Goal: Information Seeking & Learning: Stay updated

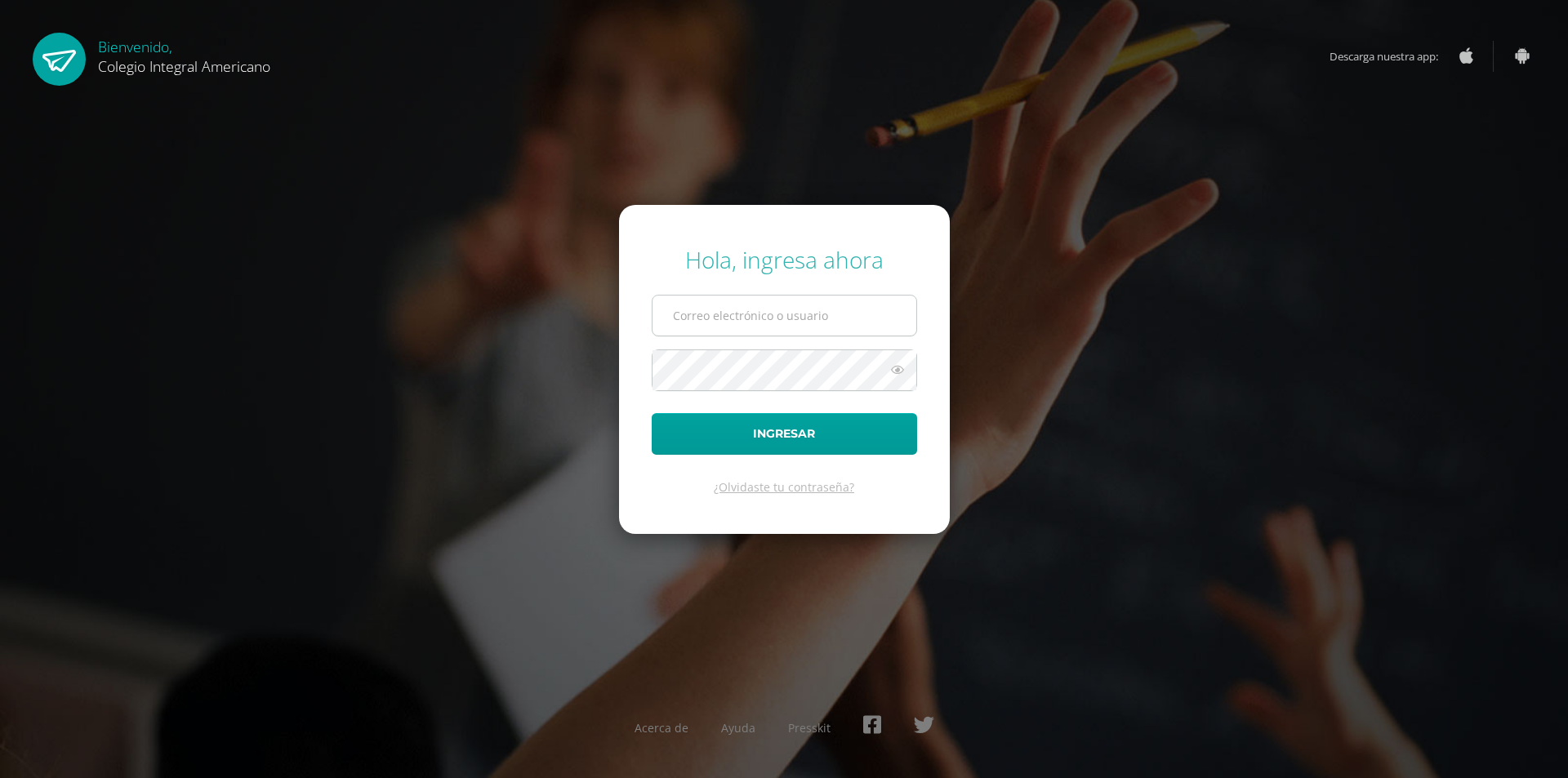
type input "[EMAIL_ADDRESS][DOMAIN_NAME]"
click at [651, 412] on button "Ingresar" at bounding box center [784, 433] width 266 height 42
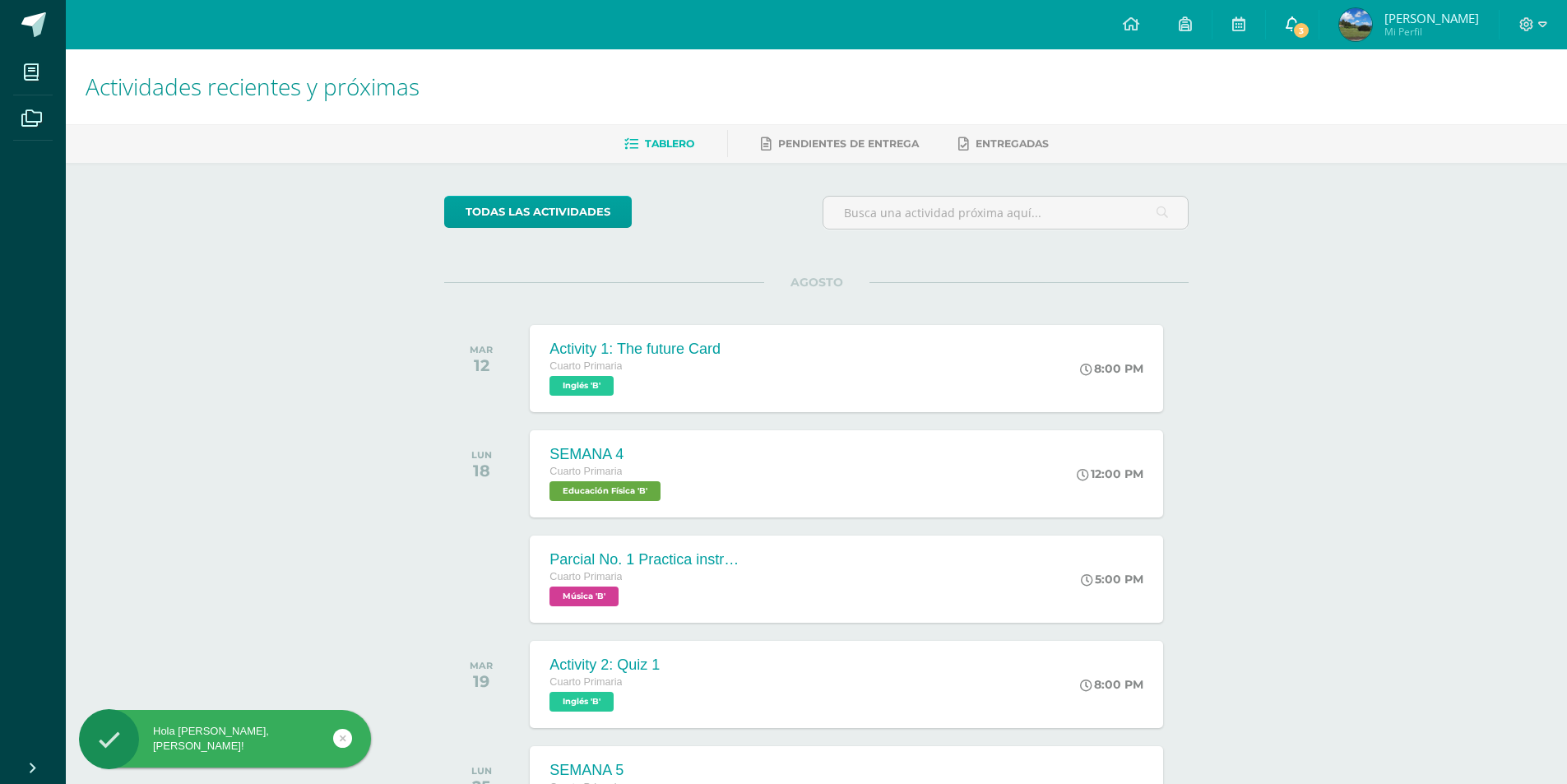
click at [1306, 24] on span "3" at bounding box center [1301, 30] width 18 height 18
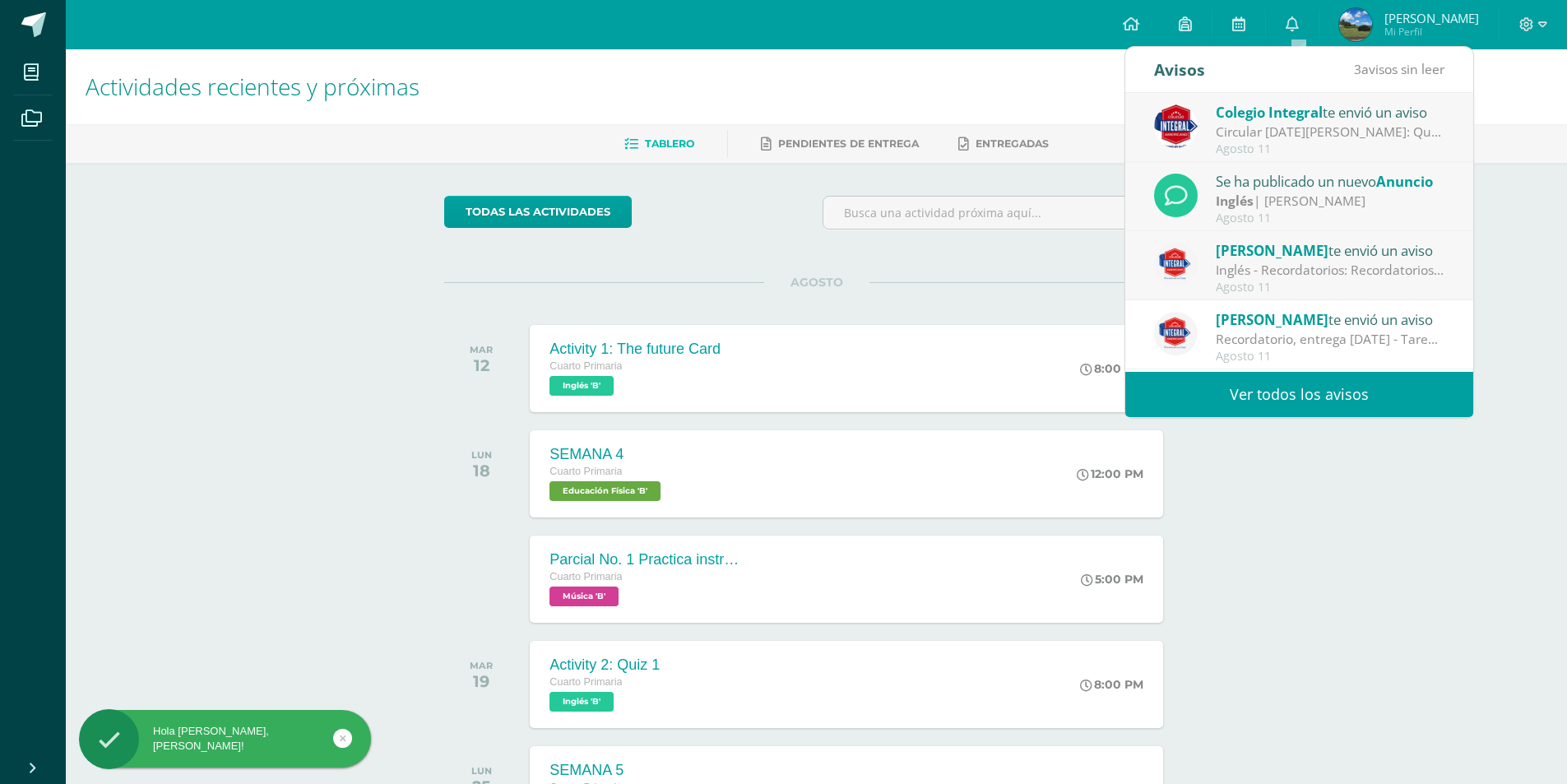
click at [1291, 282] on div "Agosto 11" at bounding box center [1330, 287] width 229 height 14
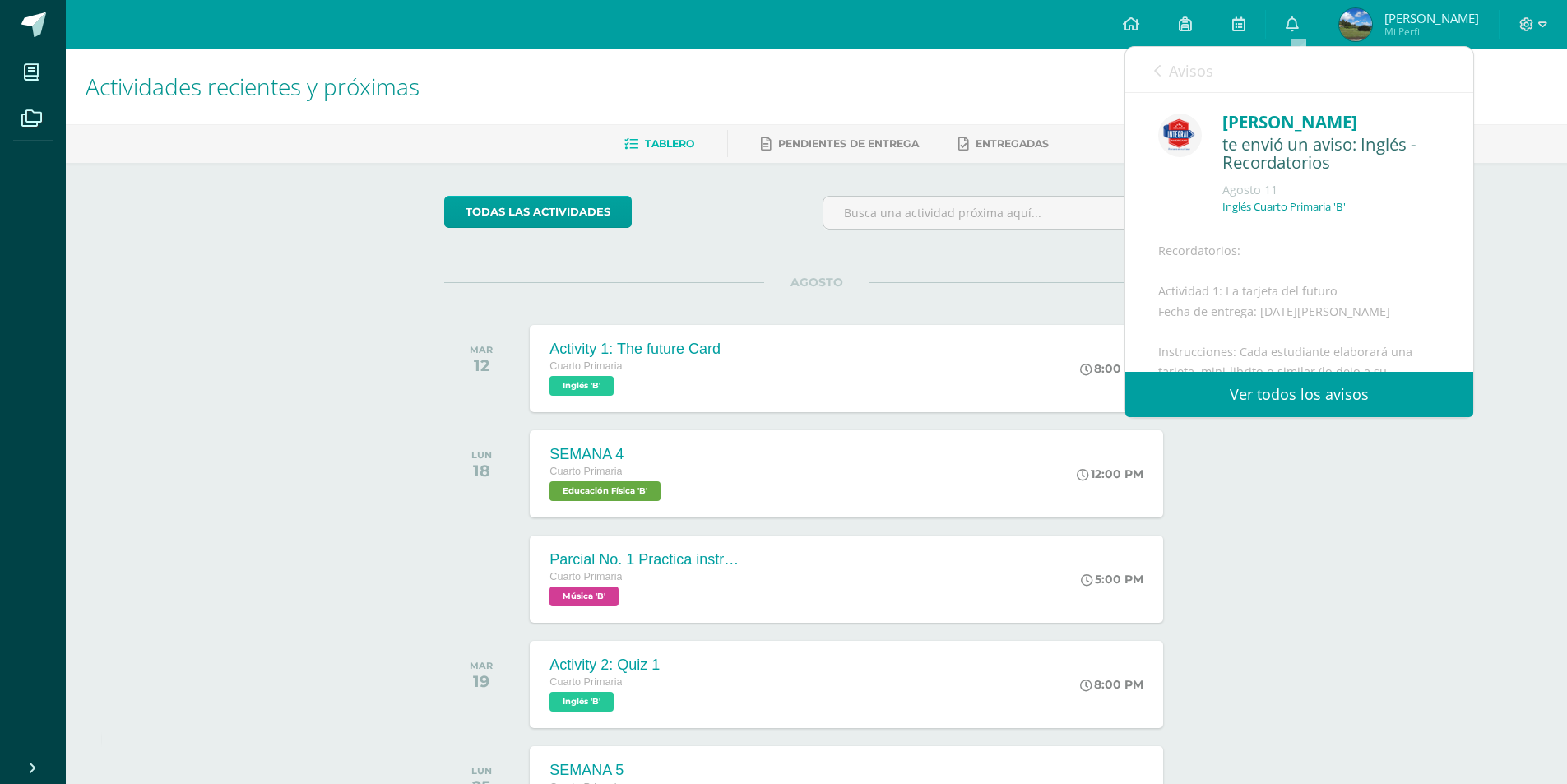
click at [1167, 70] on link "Avisos" at bounding box center [1184, 70] width 59 height 46
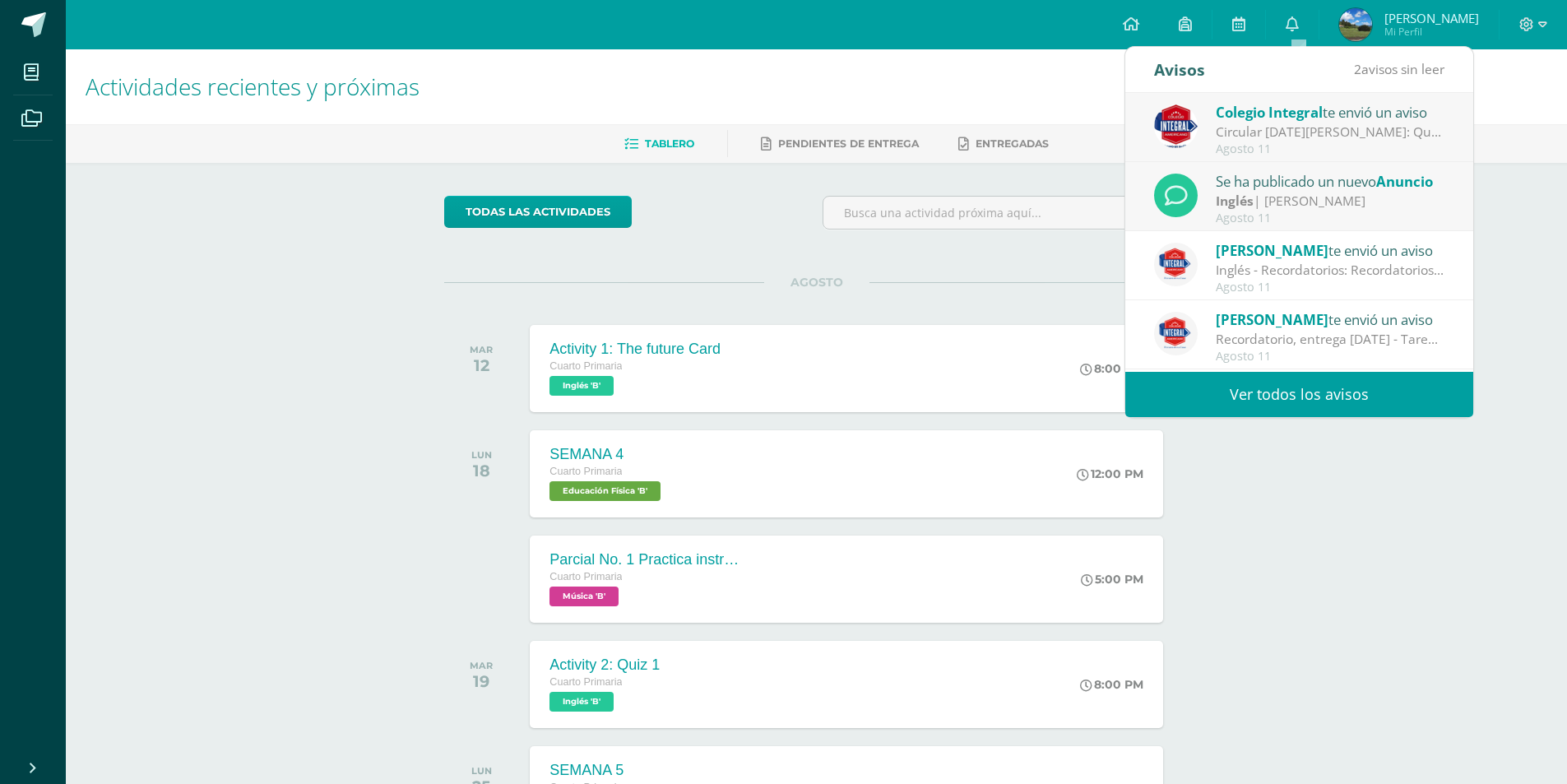
click at [1258, 198] on div "Inglés | Alejandra Natareno" at bounding box center [1330, 201] width 229 height 19
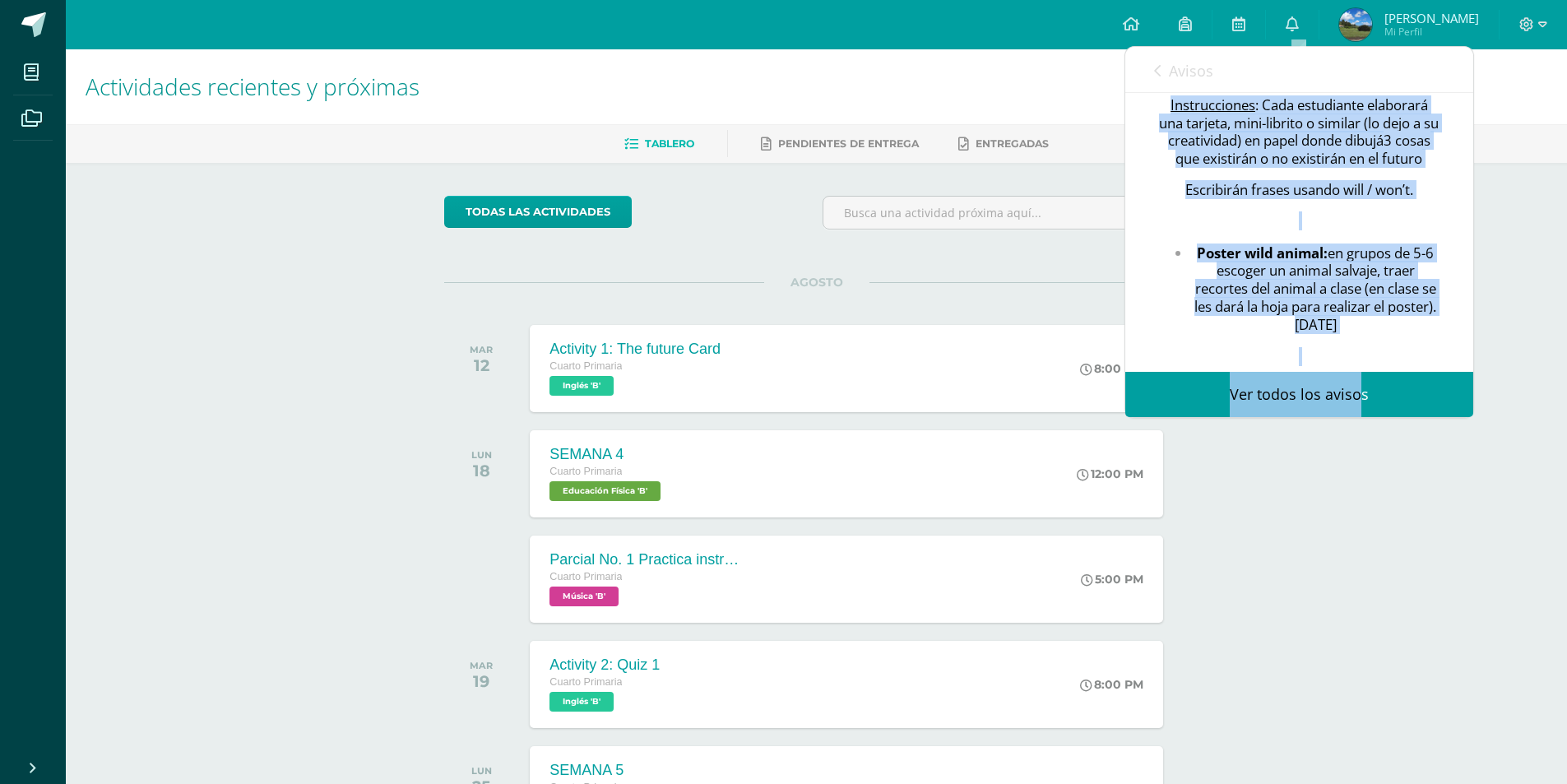
scroll to position [670, 0]
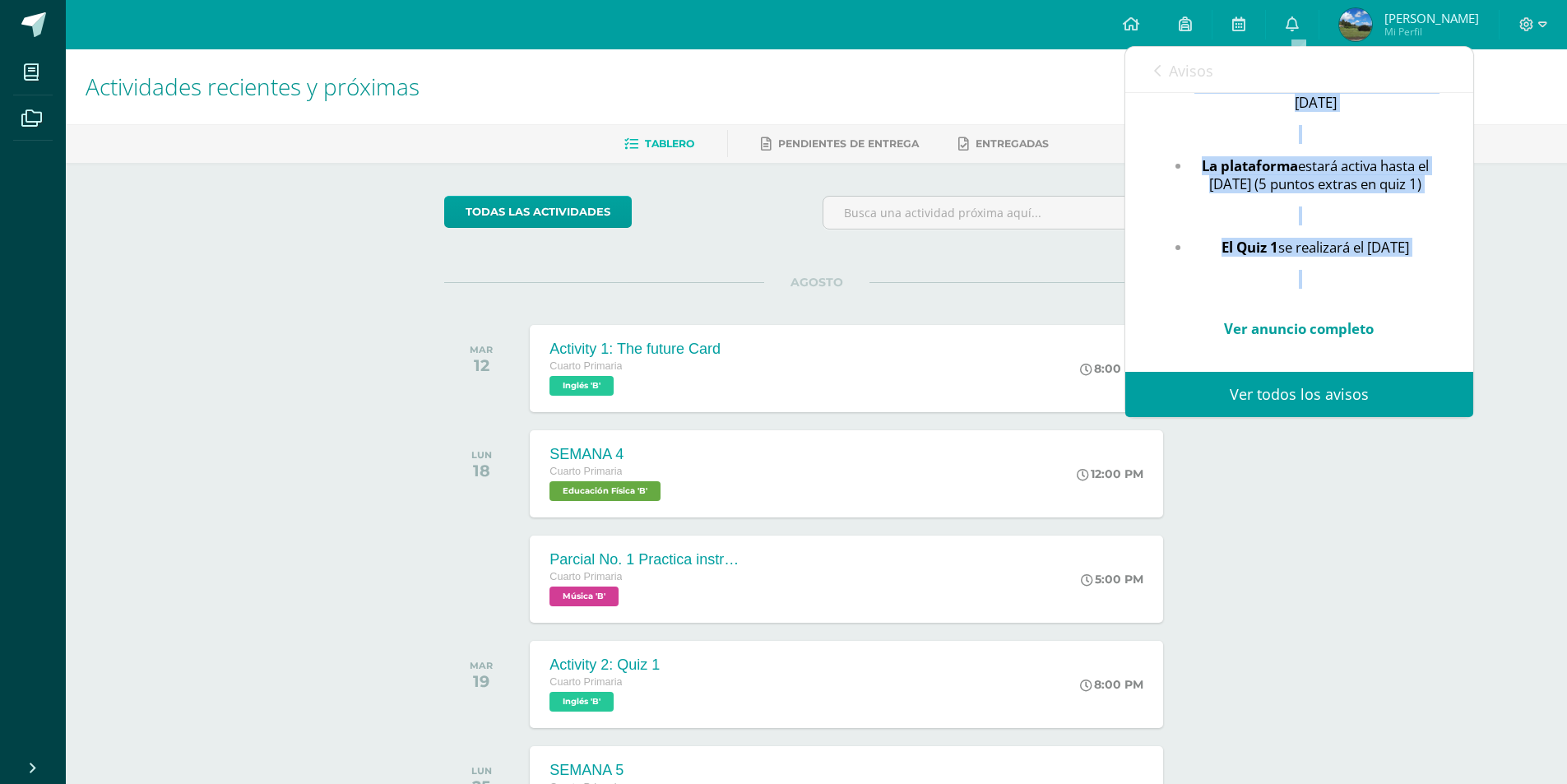
drag, startPoint x: 1242, startPoint y: 256, endPoint x: 1366, endPoint y: 223, distance: 128.3
click at [1366, 223] on div "Recordatorios: Actividad 1: La tarjeta del futuro Fecha de entrega : martes 12 …" at bounding box center [1299, 49] width 282 height 612
copy div "Recordatorios: Actividad 1: La tarjeta del futuro Fecha de entrega : martes 12 …"
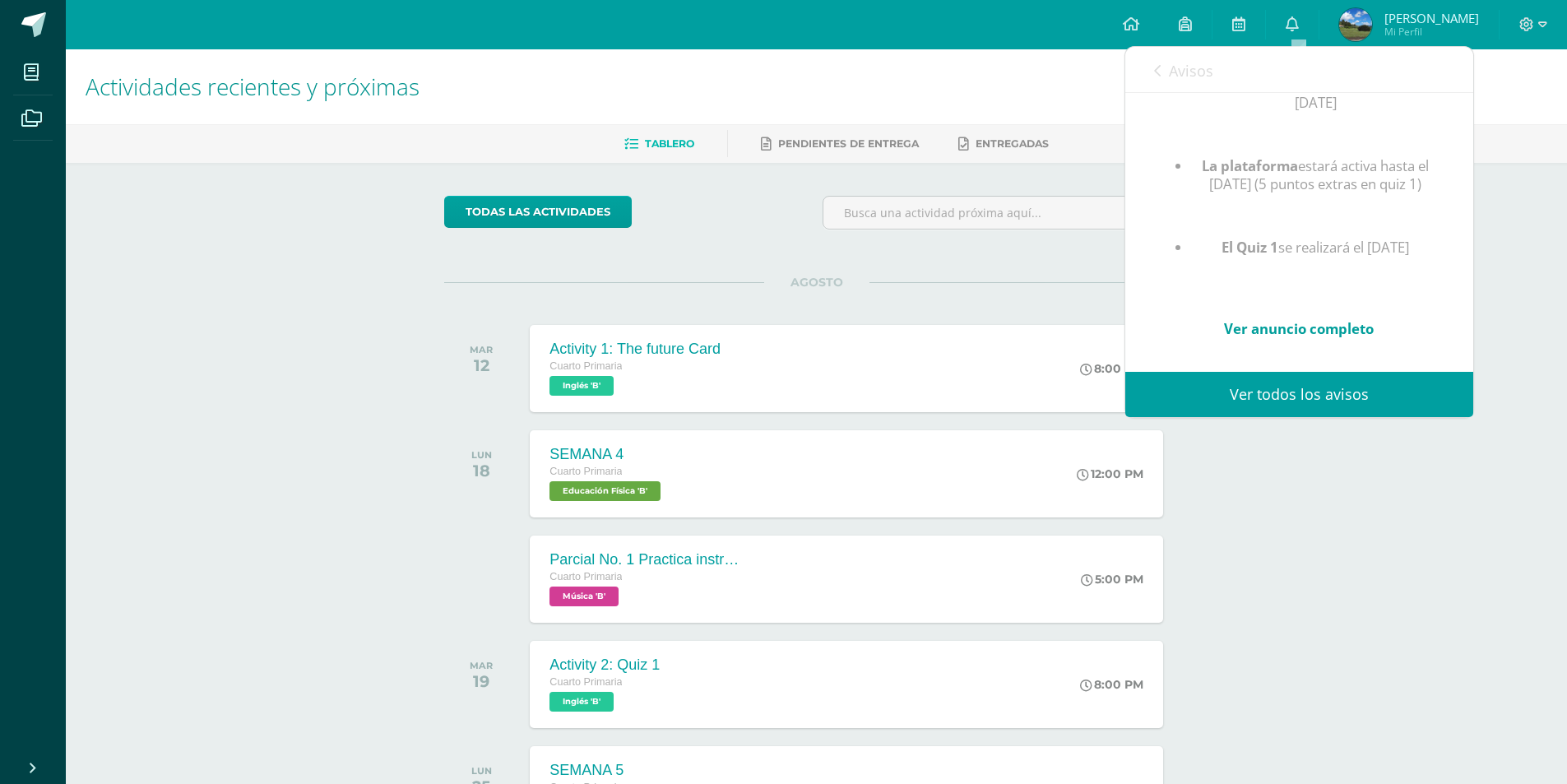
click at [1157, 77] on icon at bounding box center [1158, 71] width 7 height 13
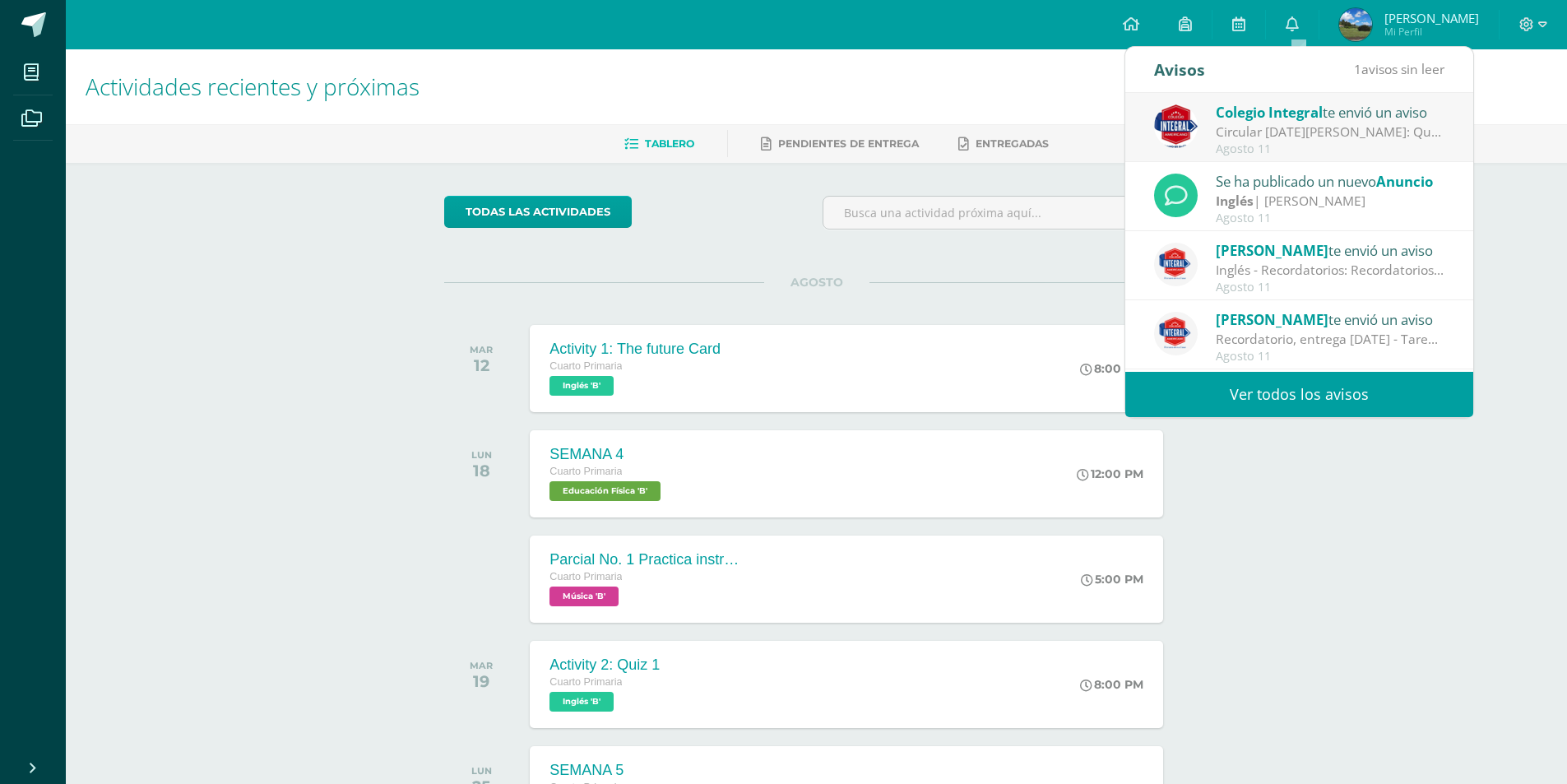
click at [1248, 137] on div "Circular 11 de agosto 2025: Querida comunidad educativa, te trasladamos este PD…" at bounding box center [1330, 132] width 229 height 19
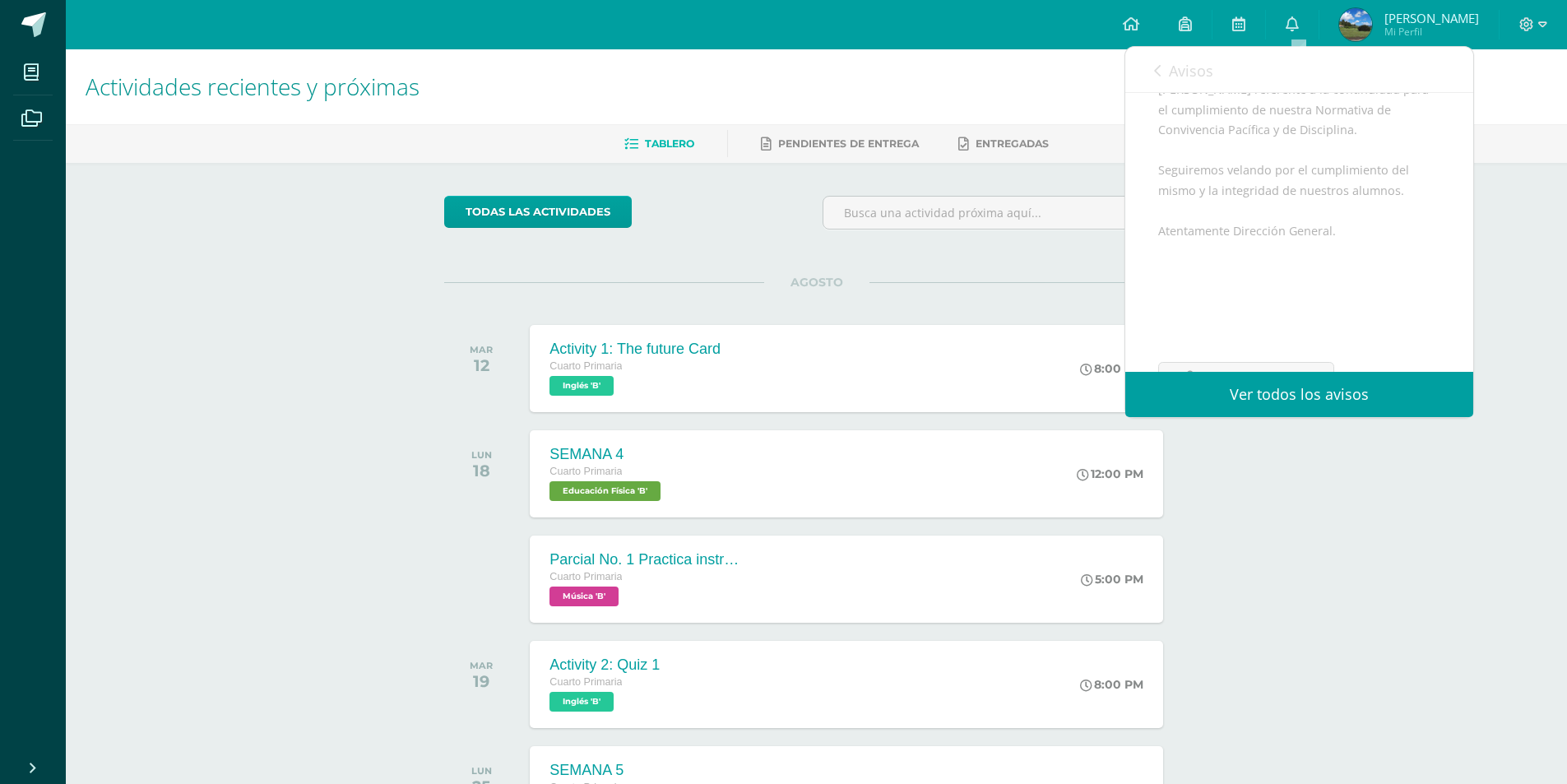
scroll to position [157, 0]
click at [1157, 71] on icon at bounding box center [1158, 71] width 7 height 13
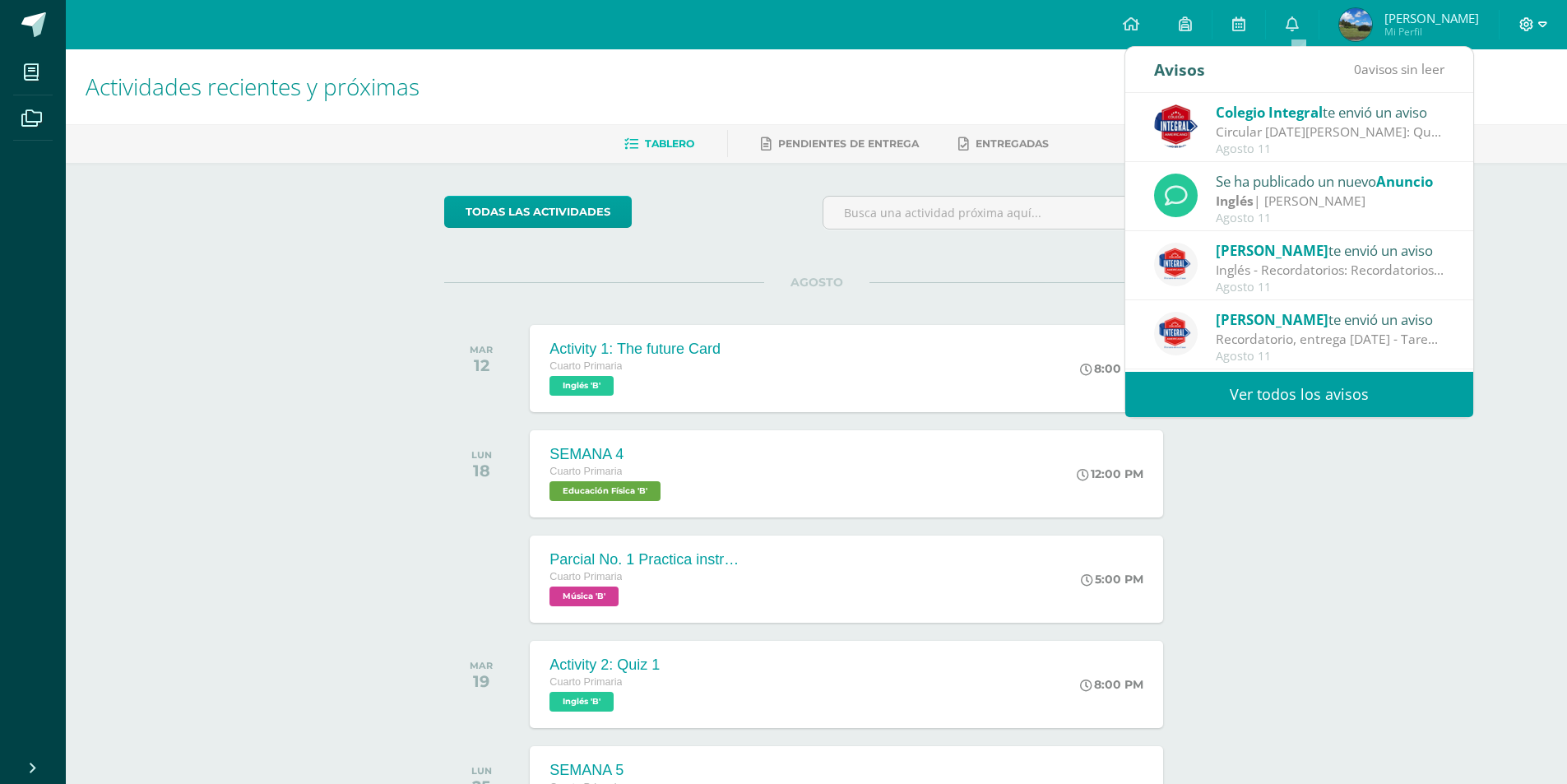
click at [1537, 28] on span at bounding box center [1533, 24] width 28 height 18
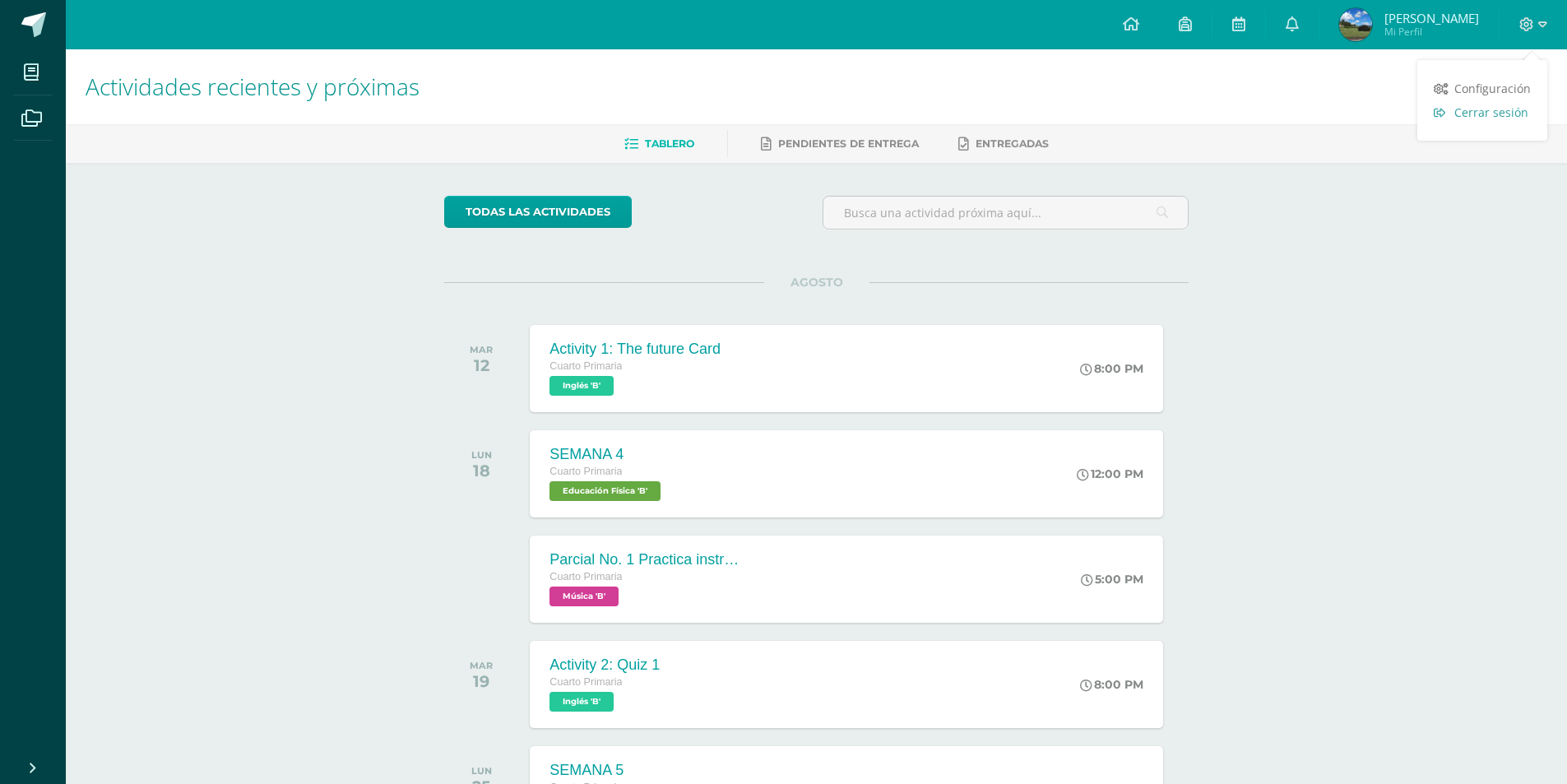
click at [1502, 112] on span "Cerrar sesión" at bounding box center [1491, 112] width 74 height 15
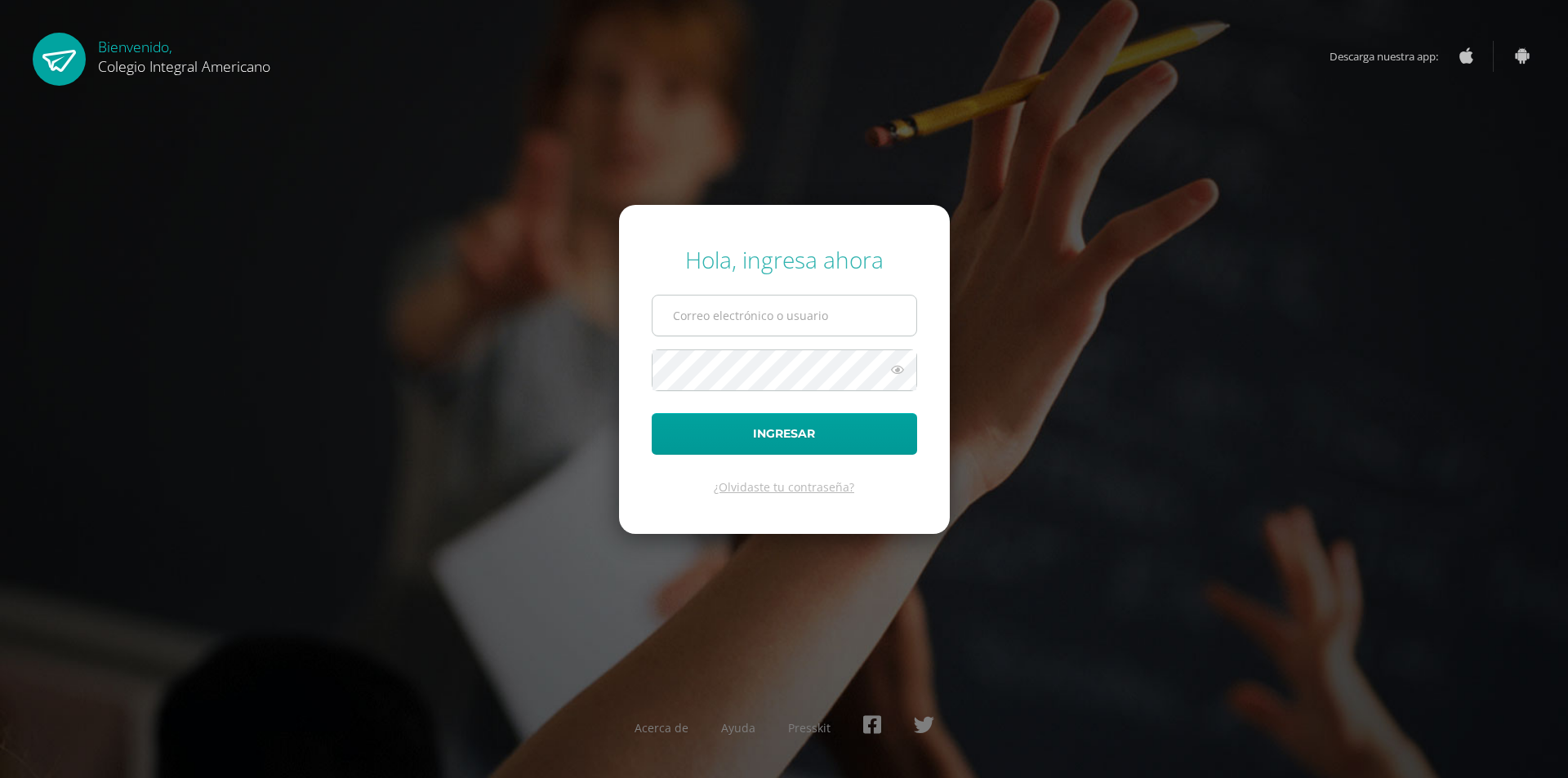
click at [738, 308] on input "text" at bounding box center [784, 315] width 264 height 40
type input "[EMAIL_ADDRESS][DOMAIN_NAME]"
click at [651, 412] on button "Ingresar" at bounding box center [784, 433] width 266 height 42
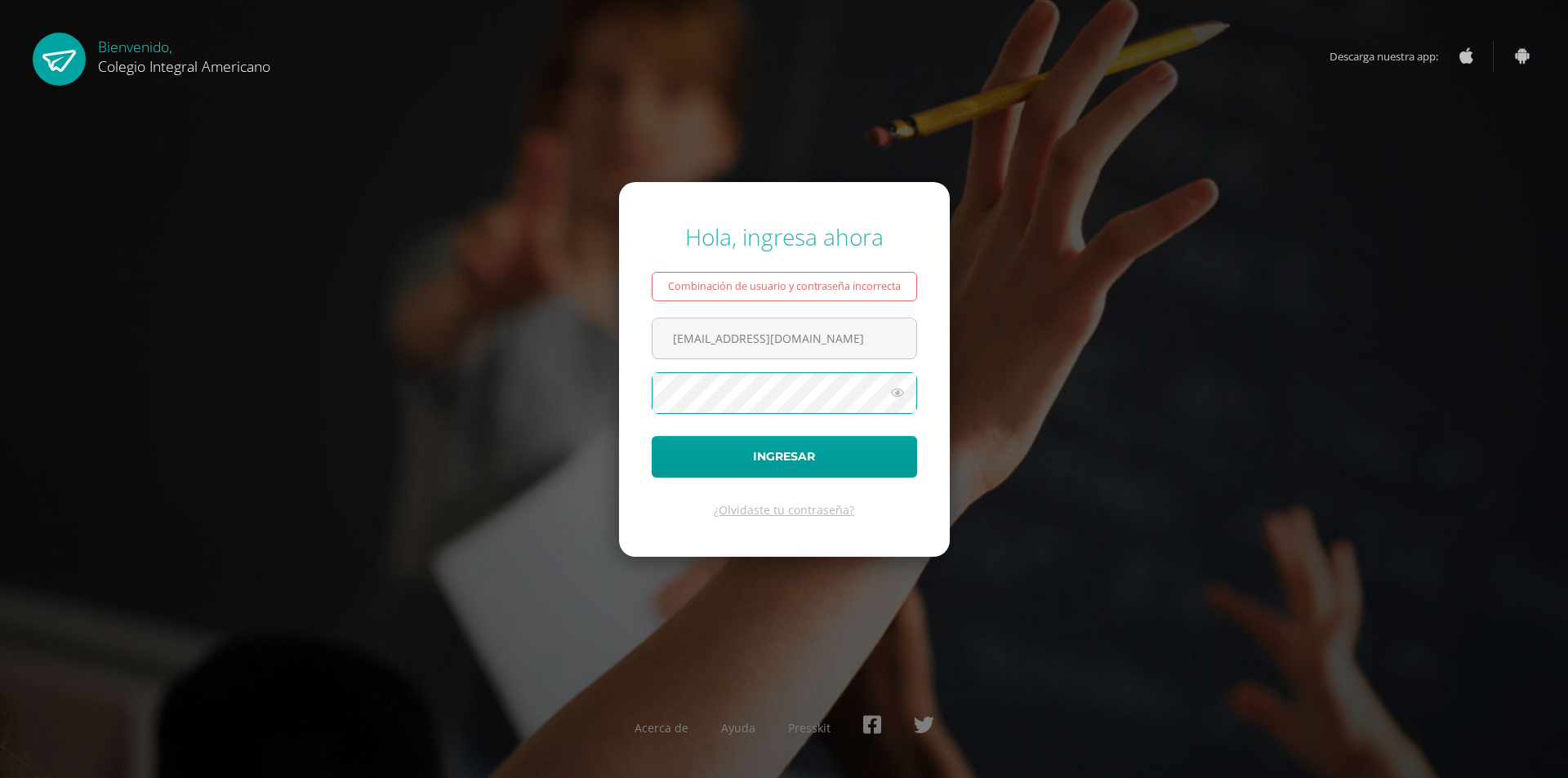
click at [651, 436] on button "Ingresar" at bounding box center [784, 456] width 266 height 42
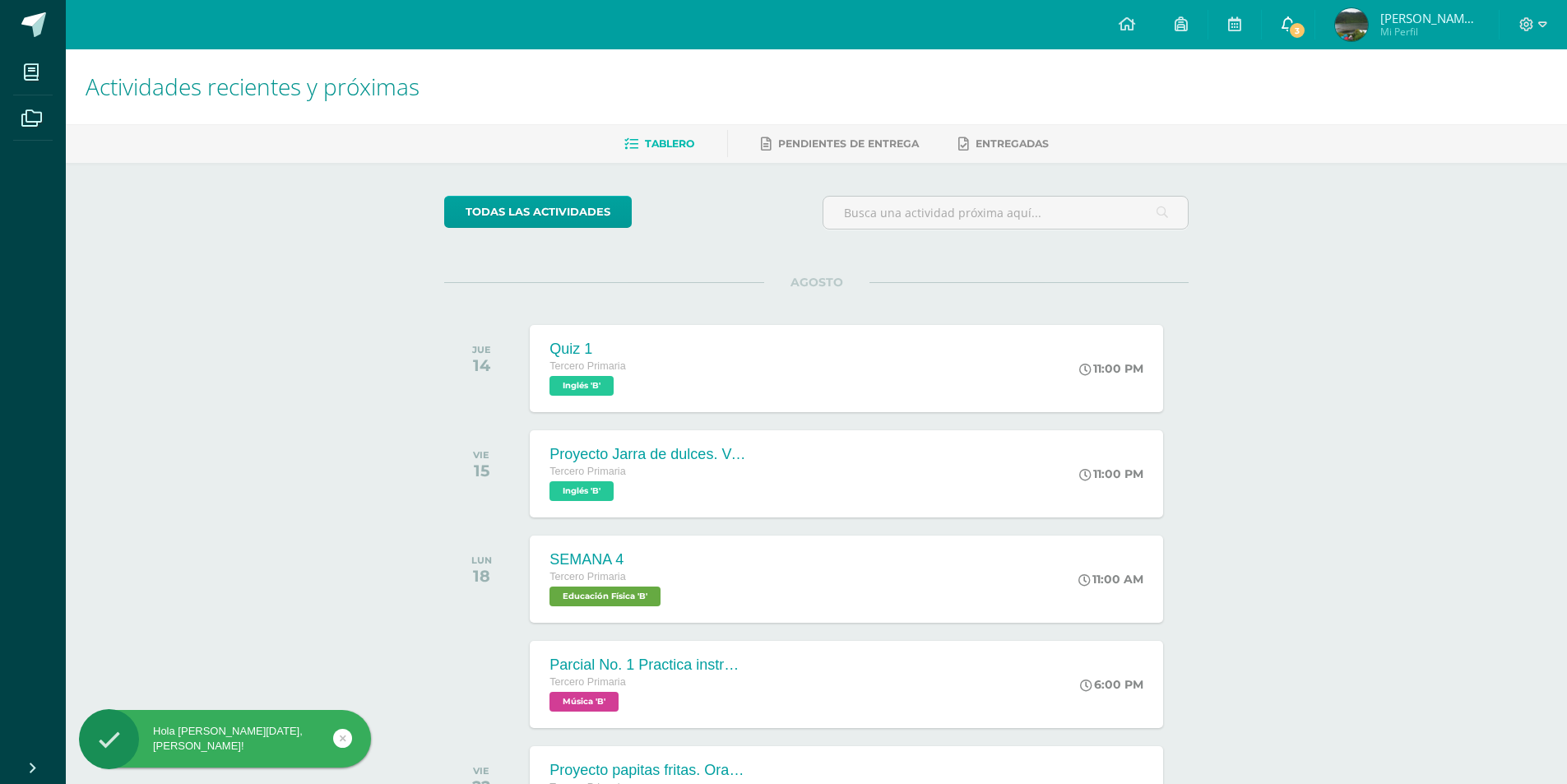
click at [1306, 25] on span "3" at bounding box center [1297, 30] width 18 height 18
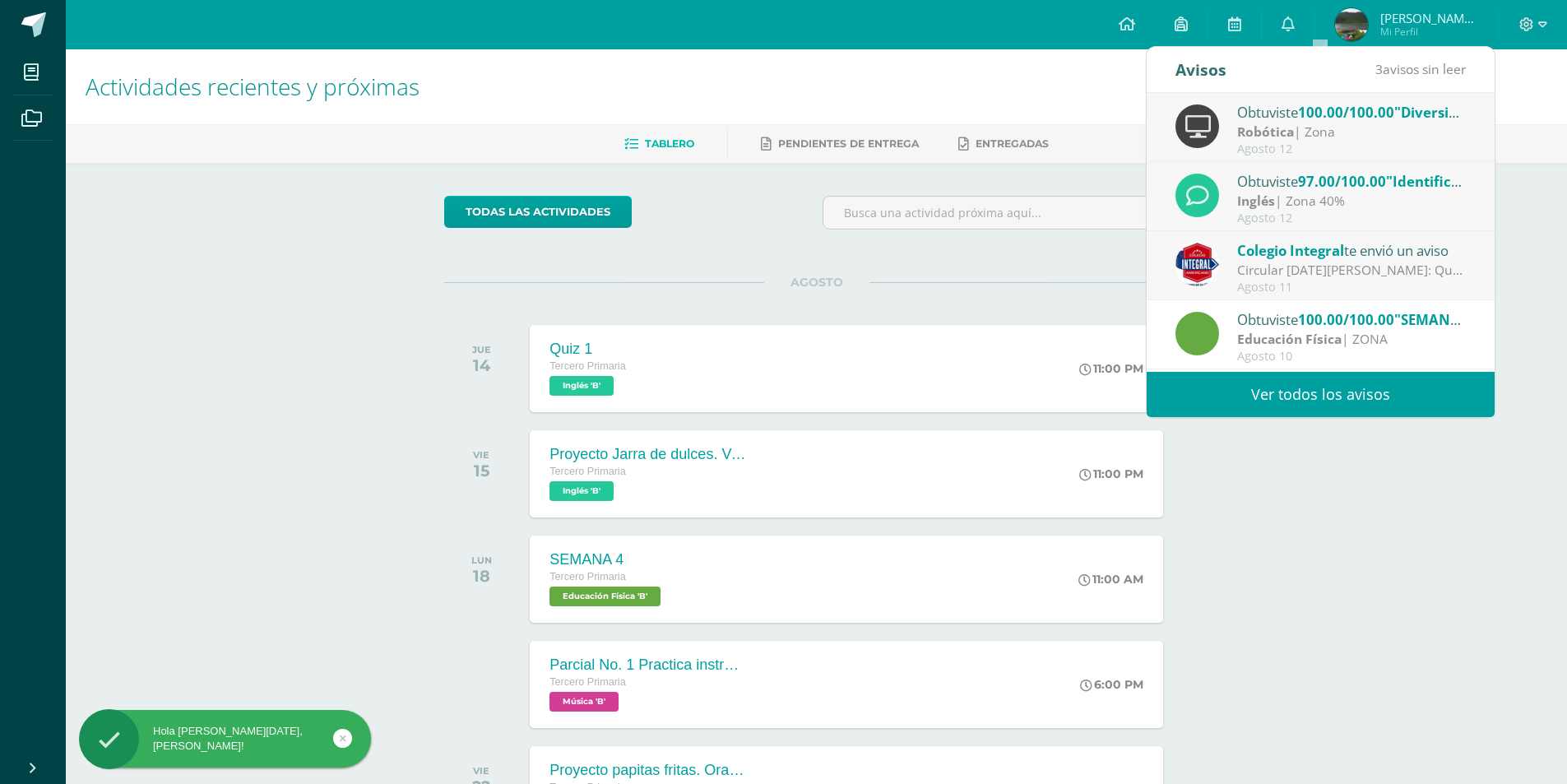
click at [1285, 269] on div "Circular 11 de agosto 2025: Querida comunidad educativa, te trasladamos este PD…" at bounding box center [1352, 270] width 229 height 19
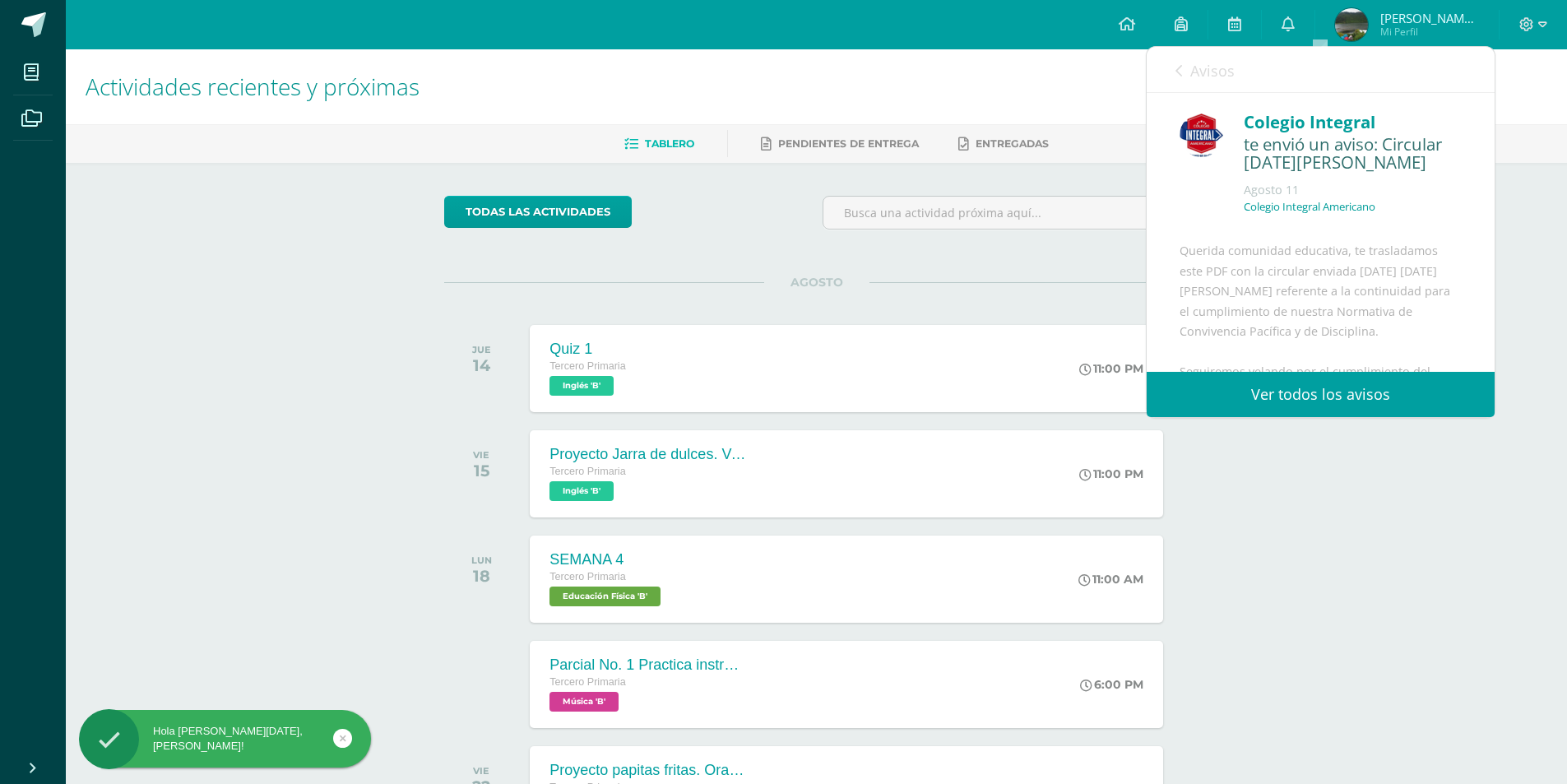
click at [1180, 76] on icon at bounding box center [1179, 71] width 7 height 13
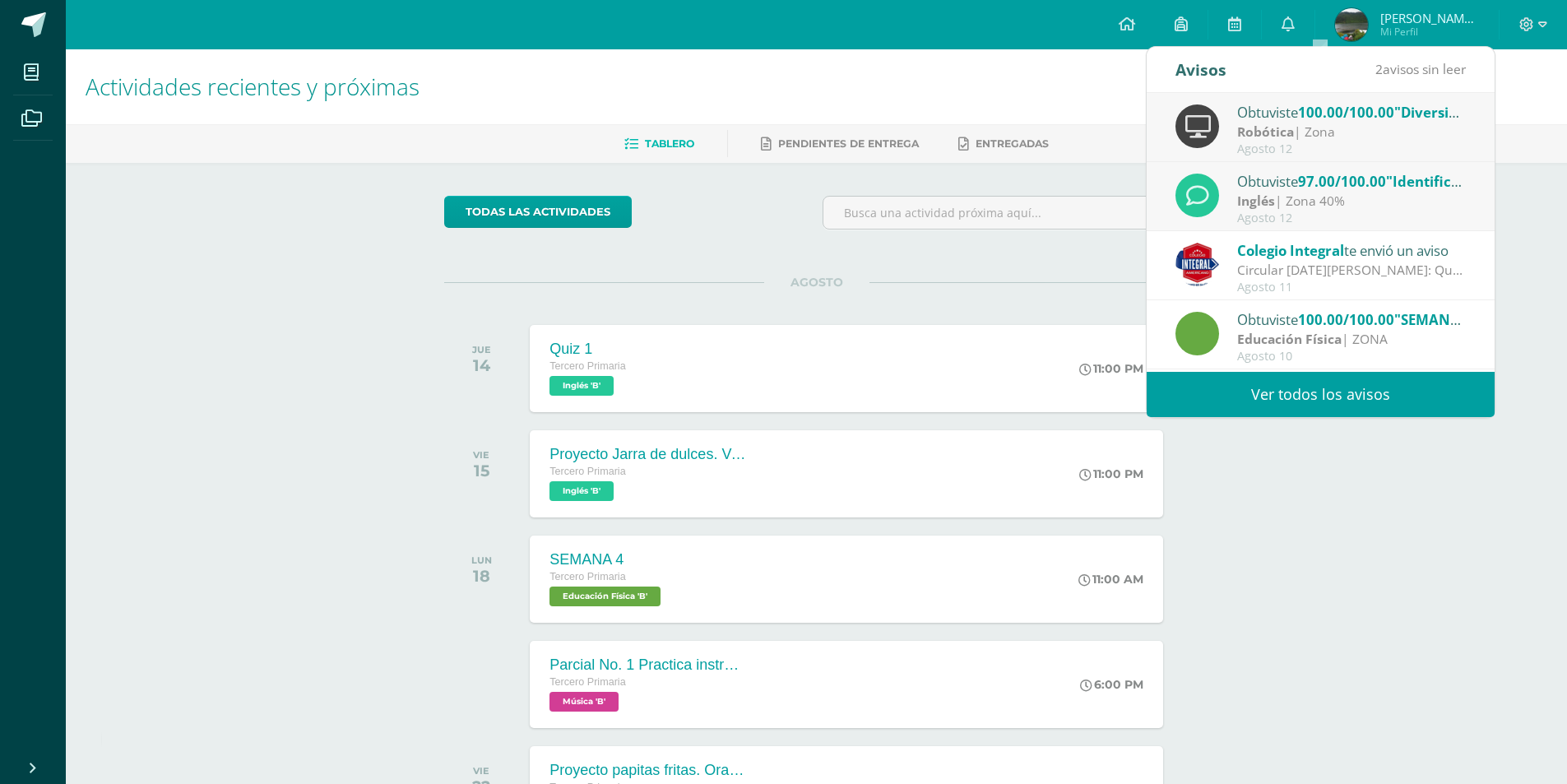
click at [1258, 198] on strong "Inglés" at bounding box center [1256, 201] width 38 height 18
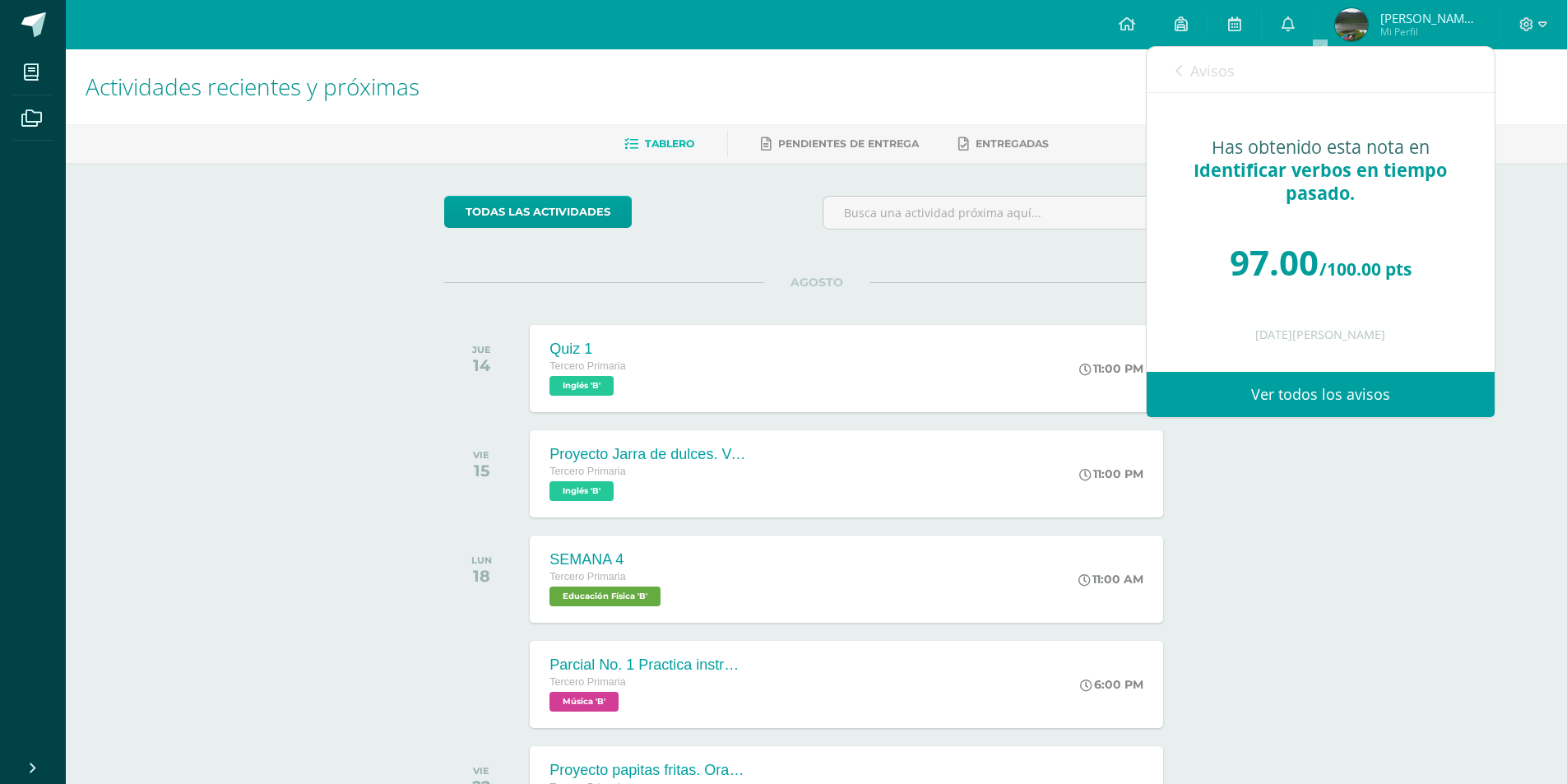
click at [1190, 71] on link "Avisos" at bounding box center [1205, 70] width 59 height 46
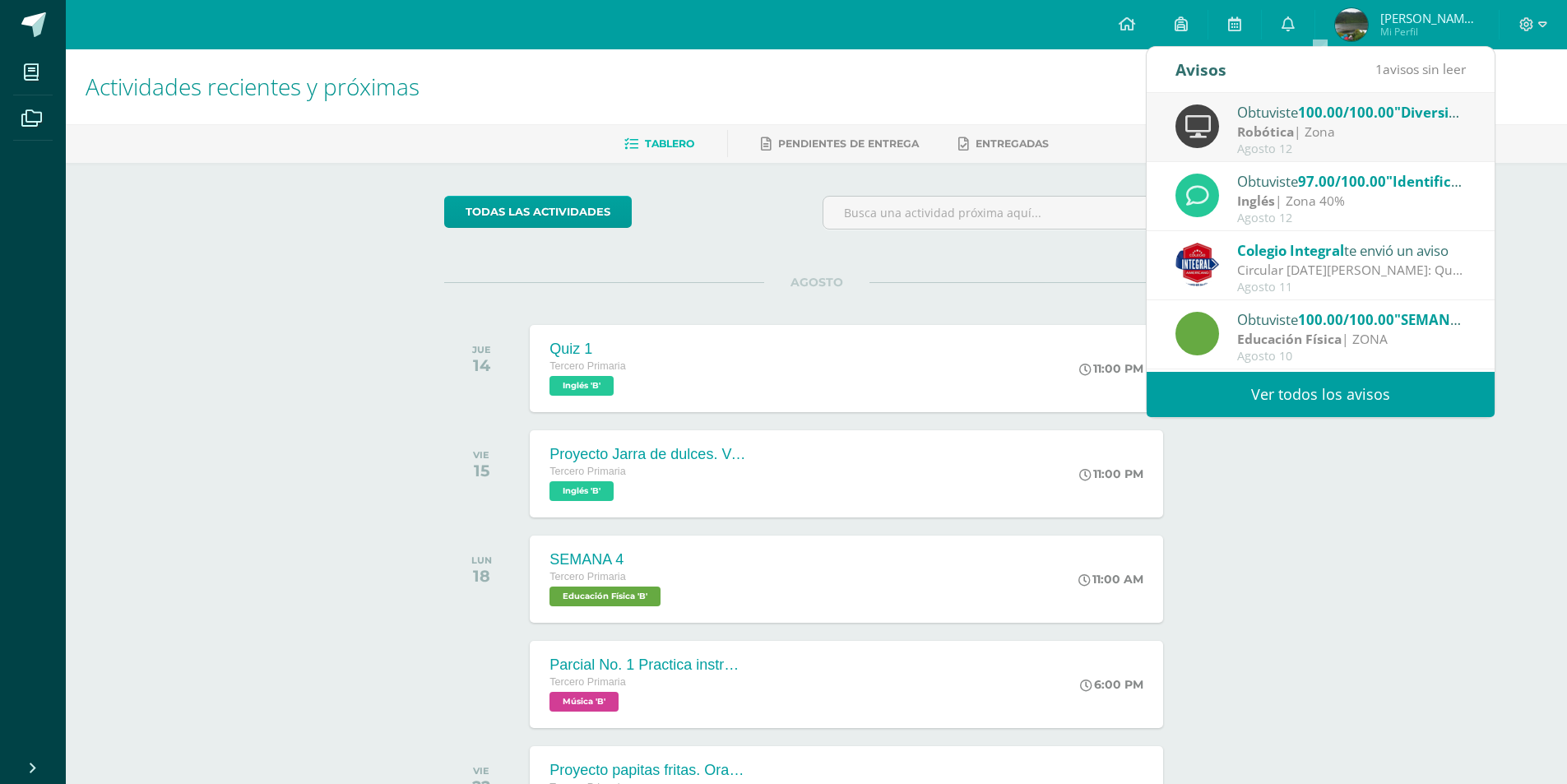
click at [1273, 122] on strong "Robótica" at bounding box center [1266, 131] width 57 height 18
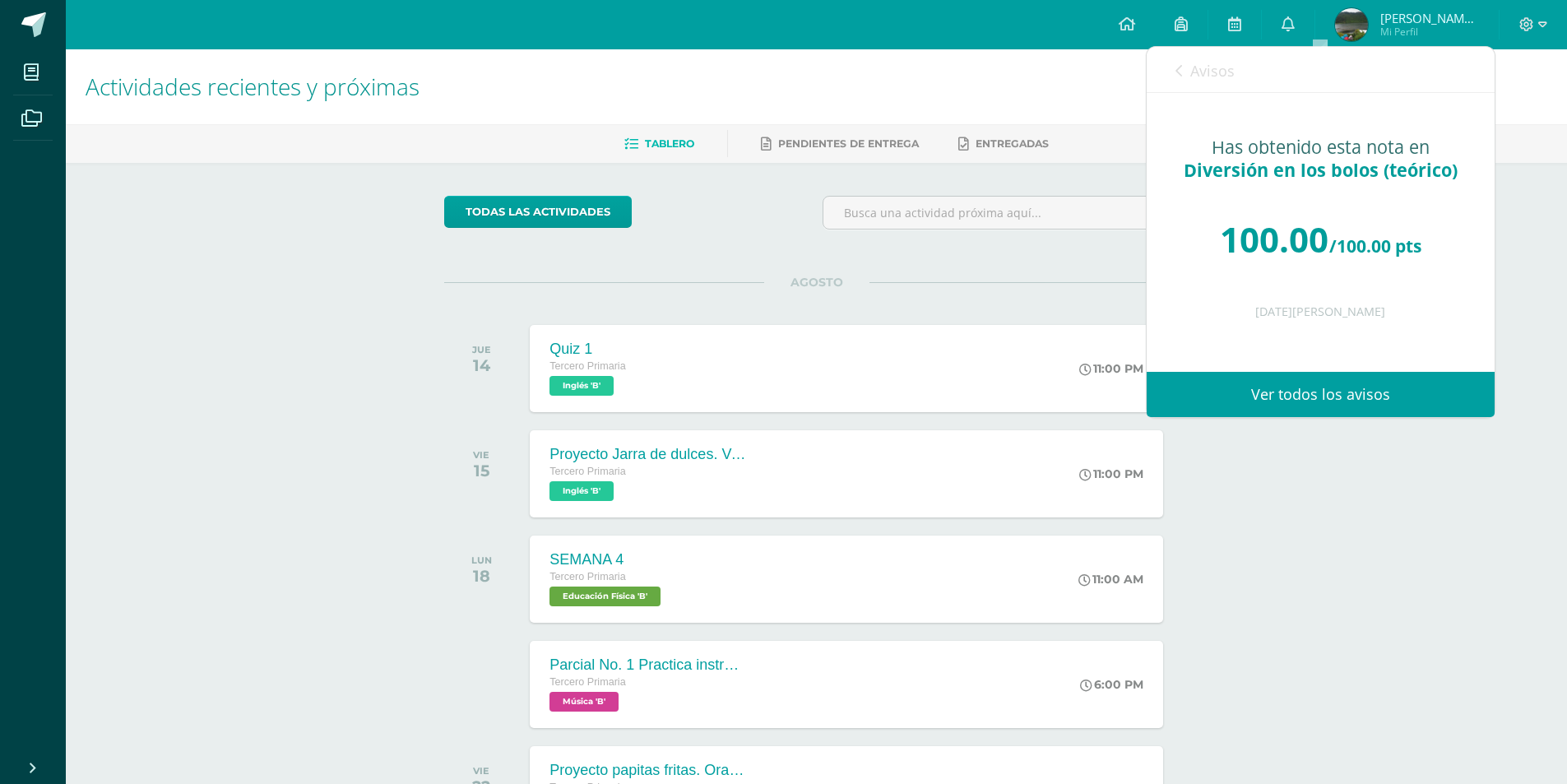
click at [1186, 81] on link "Avisos" at bounding box center [1205, 70] width 59 height 46
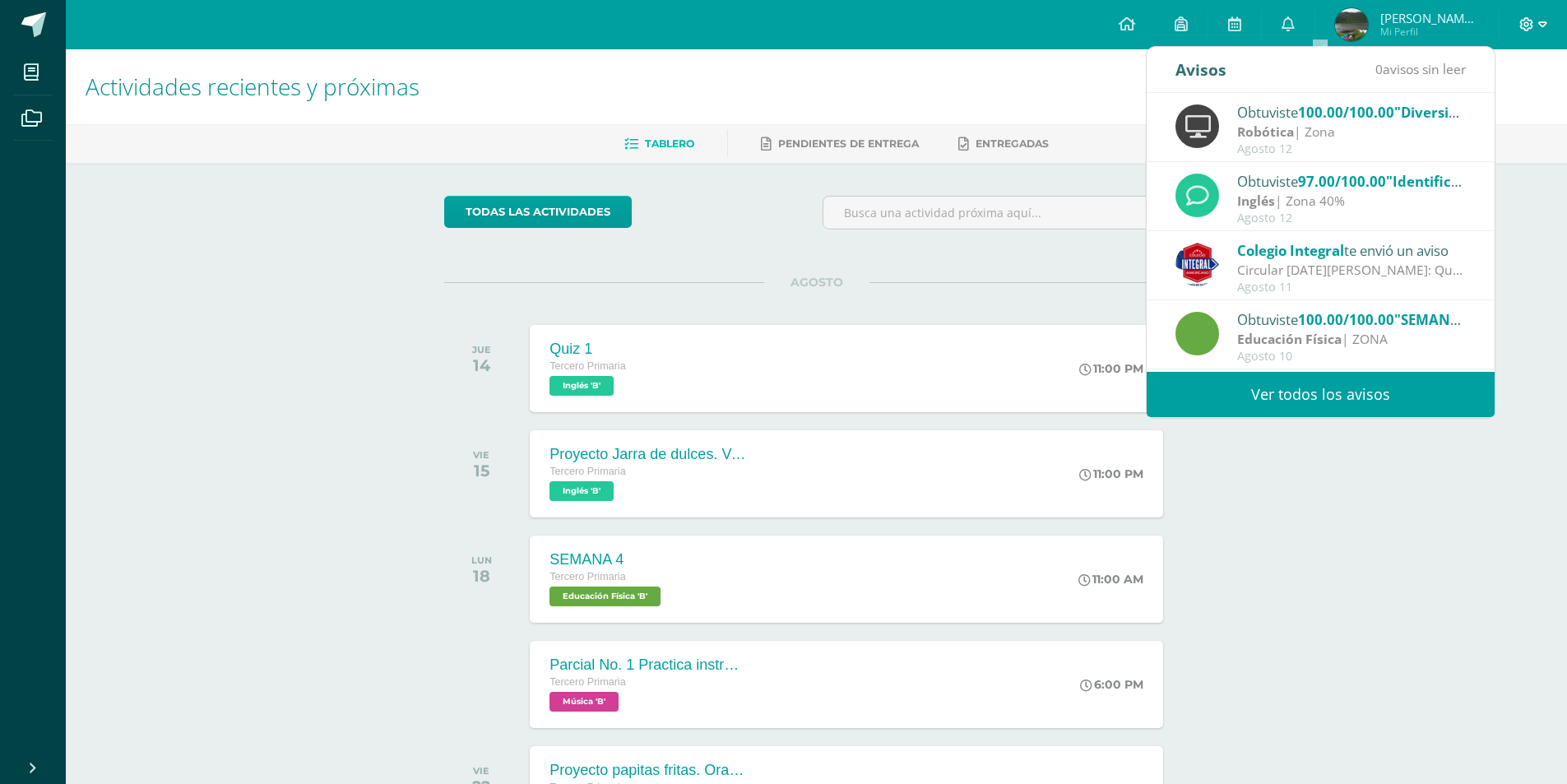
click at [1541, 21] on icon at bounding box center [1543, 24] width 9 height 15
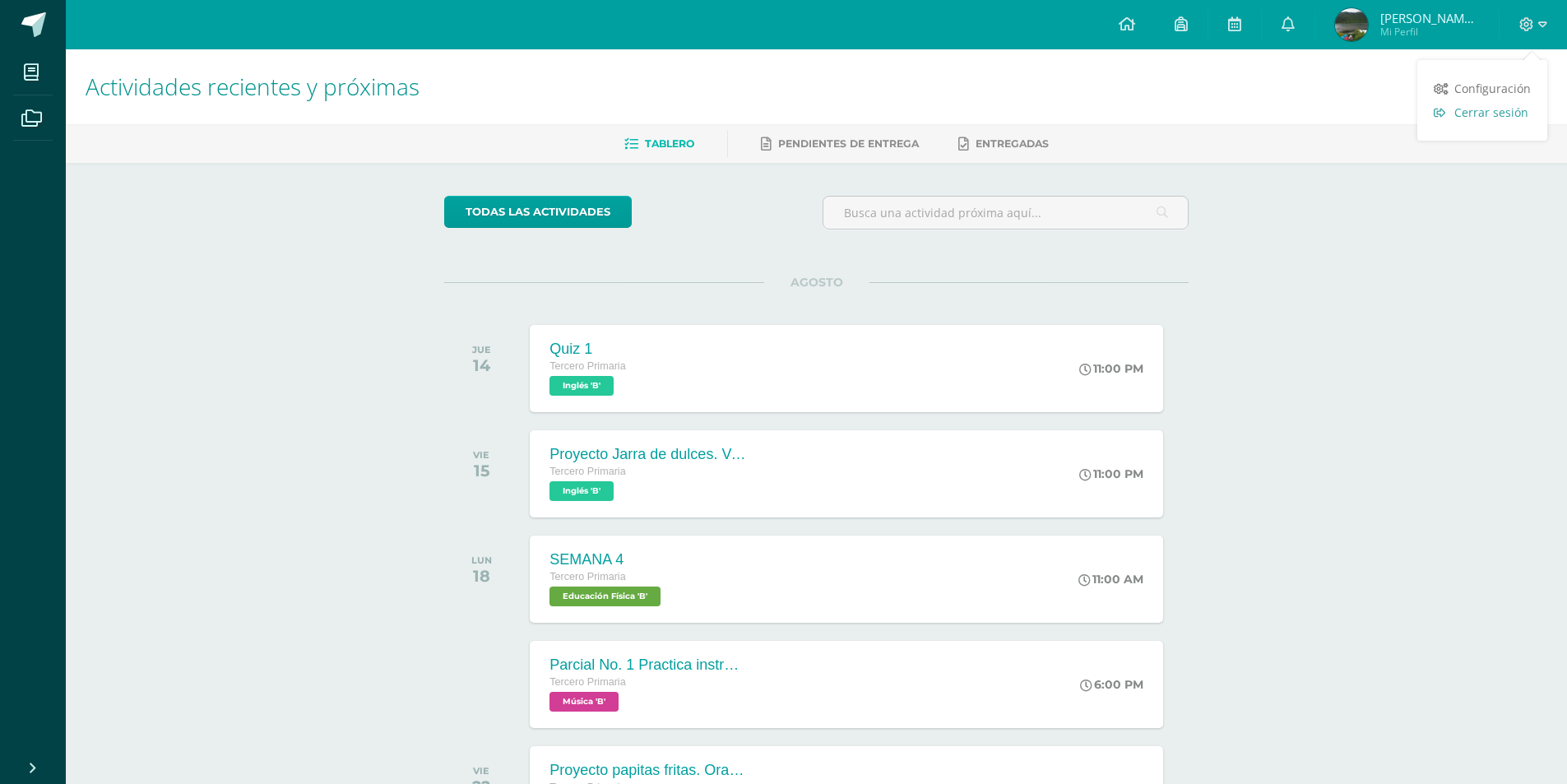
click at [1478, 115] on span "Cerrar sesión" at bounding box center [1491, 112] width 74 height 15
